Goal: Task Accomplishment & Management: Use online tool/utility

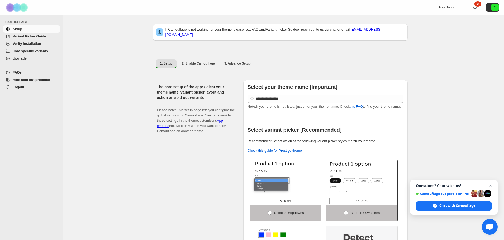
click at [25, 54] on link "Hide specific variants" at bounding box center [31, 50] width 57 height 7
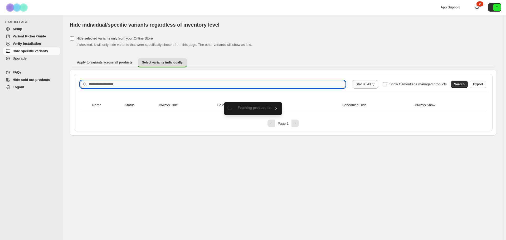
click at [136, 83] on input "Search product name" at bounding box center [217, 84] width 257 height 7
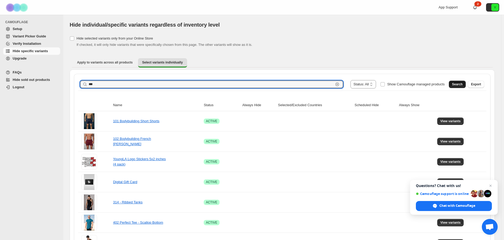
type input "***"
click at [458, 84] on span "Search" at bounding box center [457, 84] width 11 height 4
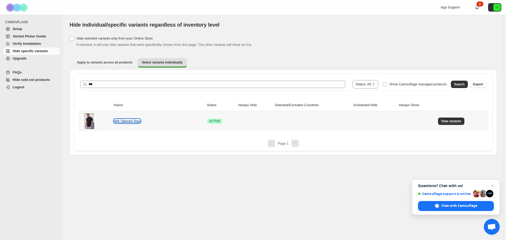
click at [129, 122] on link "466 Tailored Tees" at bounding box center [127, 121] width 27 height 4
click at [458, 123] on span "View variants" at bounding box center [451, 121] width 20 height 4
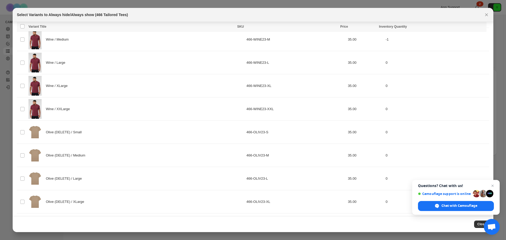
scroll to position [878, 0]
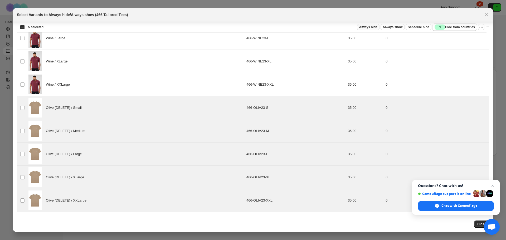
click at [369, 26] on span "Always hide" at bounding box center [368, 27] width 18 height 4
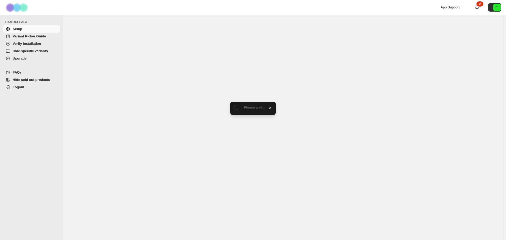
click at [32, 51] on span "Hide specific variants" at bounding box center [30, 51] width 35 height 4
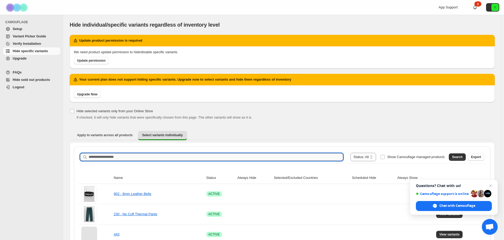
click at [145, 157] on input "Search product name" at bounding box center [216, 156] width 254 height 7
type input "***"
click at [453, 158] on button "Search" at bounding box center [456, 156] width 17 height 7
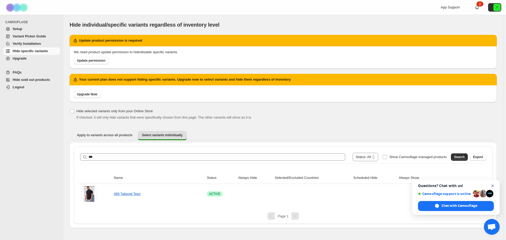
click at [492, 185] on span "Open chat" at bounding box center [493, 186] width 7 height 7
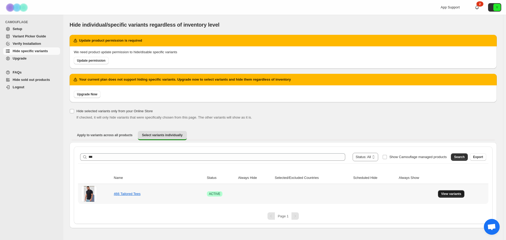
click at [451, 194] on span "View variants" at bounding box center [451, 194] width 20 height 4
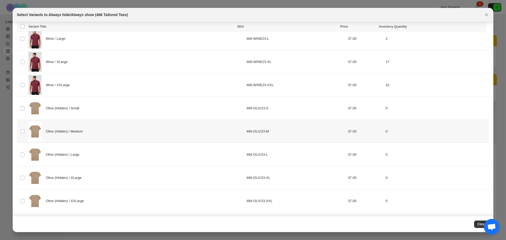
scroll to position [878, 0]
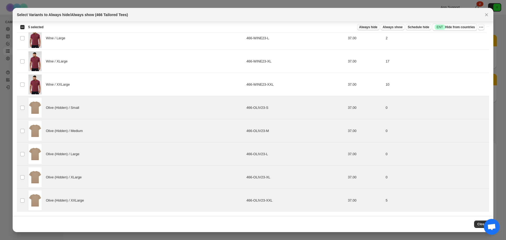
click at [376, 27] on span "Always hide" at bounding box center [368, 27] width 18 height 4
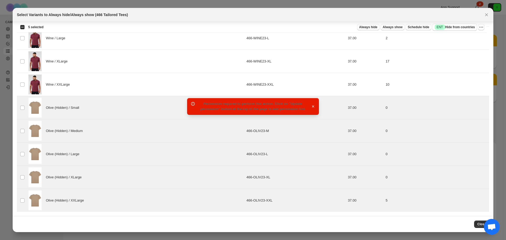
click at [314, 106] on icon "button" at bounding box center [313, 106] width 5 height 5
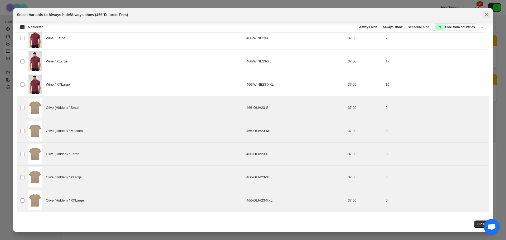
click at [488, 12] on icon "Close" at bounding box center [486, 14] width 5 height 5
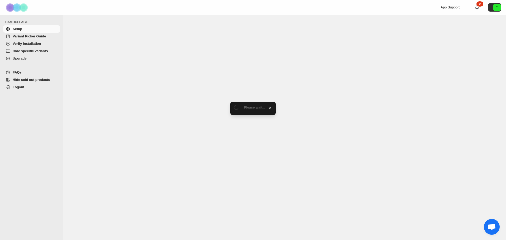
click at [30, 51] on span "Hide specific variants" at bounding box center [30, 51] width 35 height 4
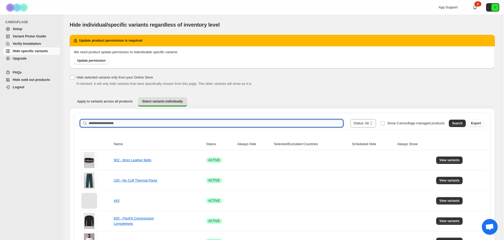
click at [158, 122] on input "Search product name" at bounding box center [216, 123] width 254 height 7
type input "***"
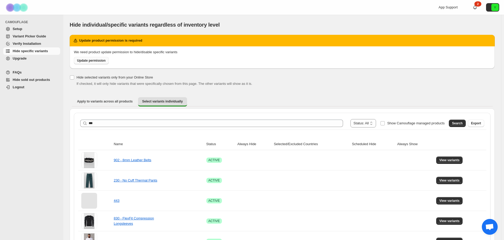
click at [92, 62] on span "Update permission" at bounding box center [91, 61] width 28 height 4
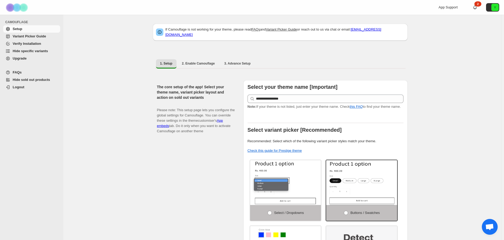
click at [34, 50] on span "Hide specific variants" at bounding box center [30, 51] width 35 height 4
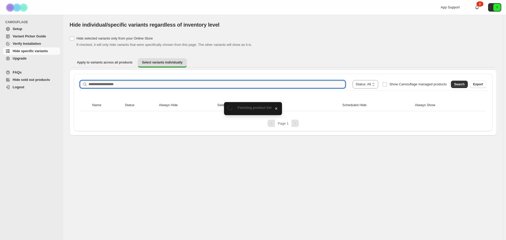
click at [133, 87] on input "Search product name" at bounding box center [217, 84] width 257 height 7
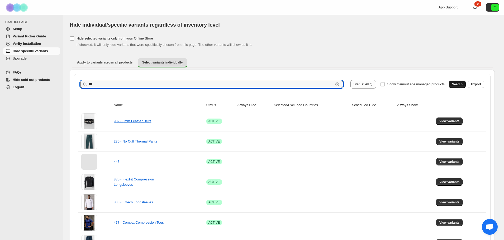
type input "***"
click at [461, 85] on span "Search" at bounding box center [457, 84] width 11 height 4
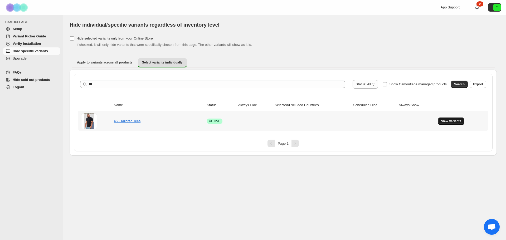
click at [459, 122] on span "View variants" at bounding box center [451, 121] width 20 height 4
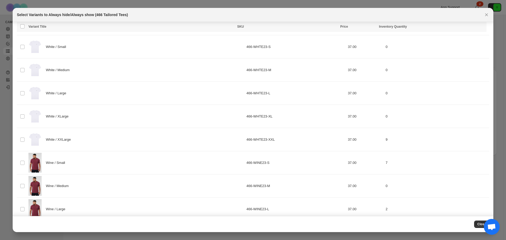
scroll to position [878, 0]
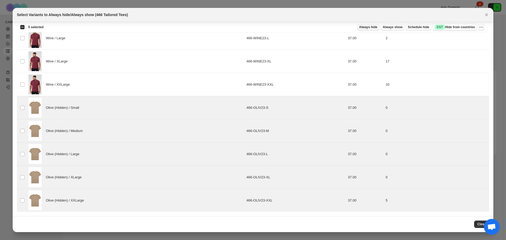
click at [377, 27] on span "Always hide" at bounding box center [368, 27] width 18 height 4
